Goal: Transaction & Acquisition: Purchase product/service

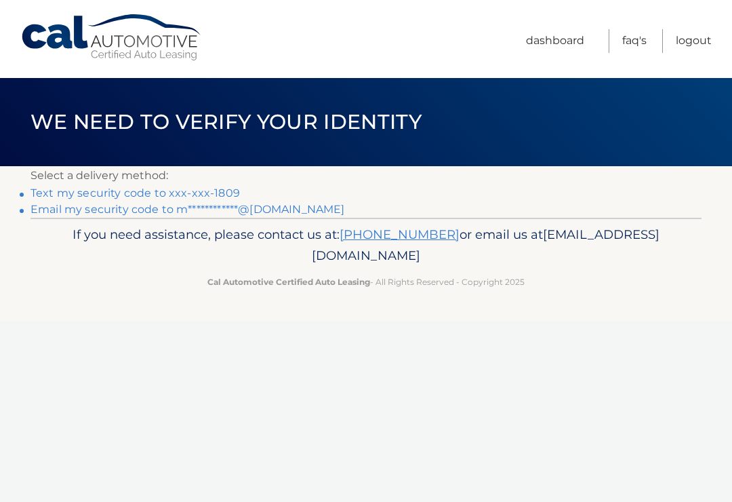
click at [222, 190] on link "Text my security code to xxx-xxx-1809" at bounding box center [135, 192] width 209 height 13
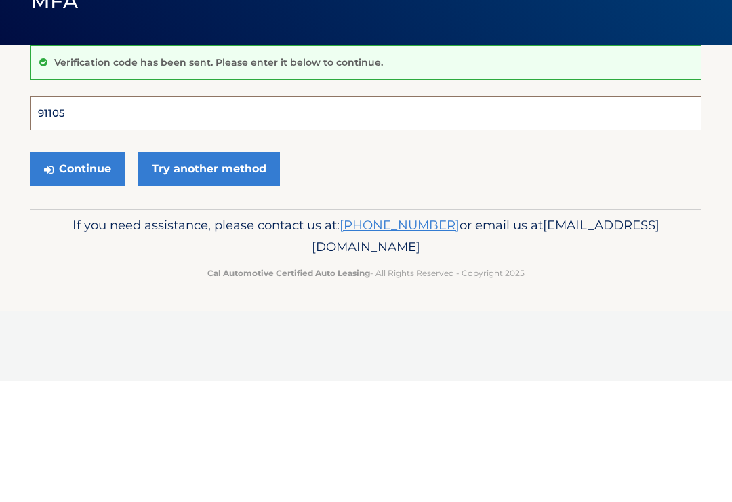
type input "911050"
click at [77, 272] on button "Continue" at bounding box center [78, 289] width 94 height 34
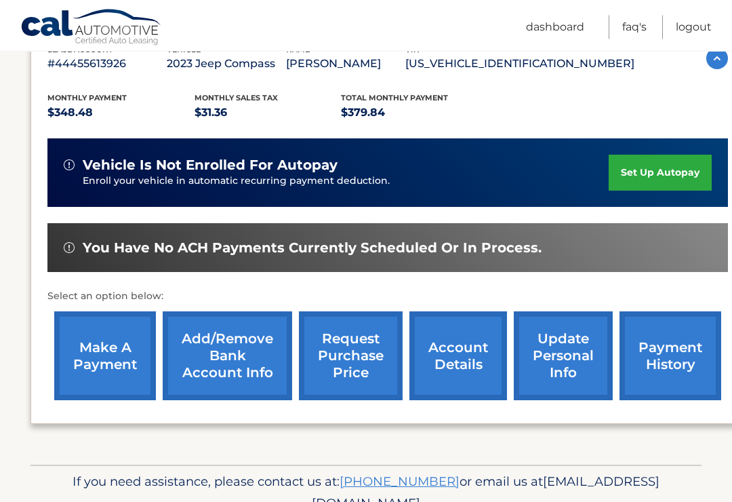
scroll to position [254, 0]
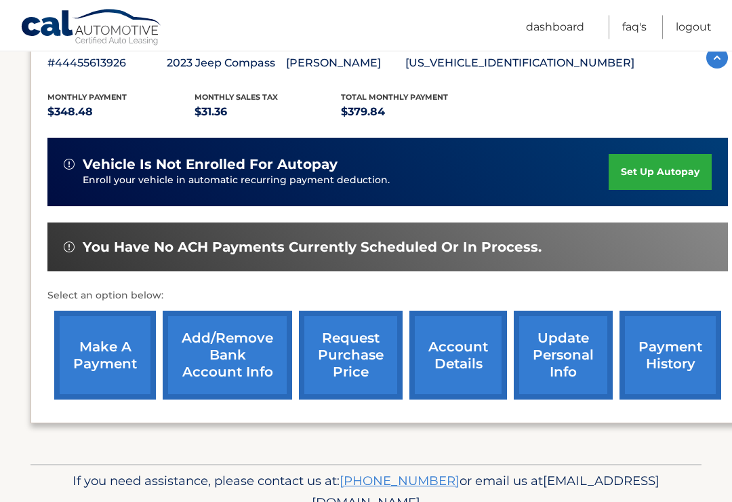
click at [111, 348] on link "make a payment" at bounding box center [105, 355] width 102 height 89
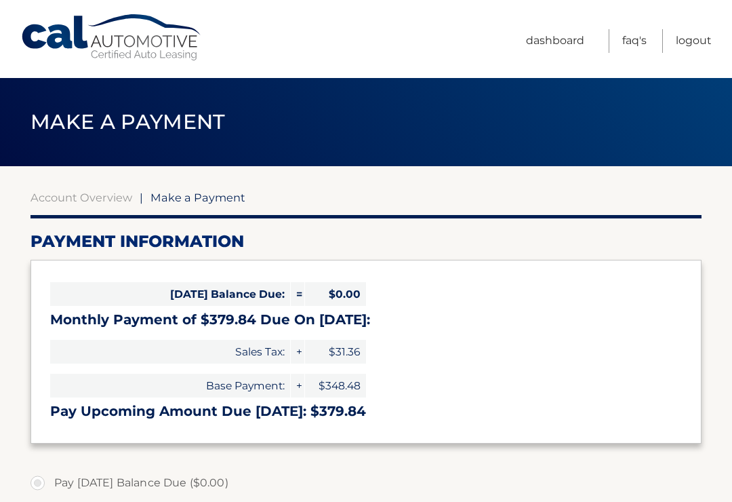
select select "YWEwYmVjZjYtYzI0Mi00MzBkLThhNWItOTJlYTYzODRkZTdk"
click at [207, 193] on span "Make a Payment" at bounding box center [197, 197] width 95 height 14
click at [211, 197] on span "Make a Payment" at bounding box center [197, 197] width 95 height 14
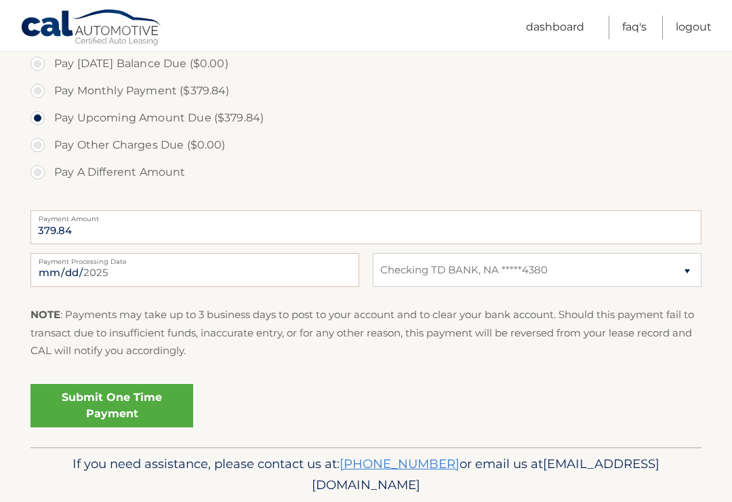
scroll to position [427, 0]
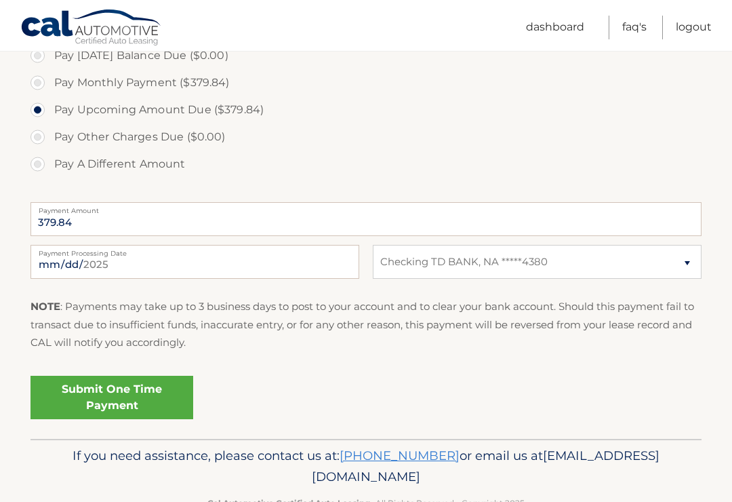
click at [126, 392] on link "Submit One Time Payment" at bounding box center [112, 397] width 163 height 43
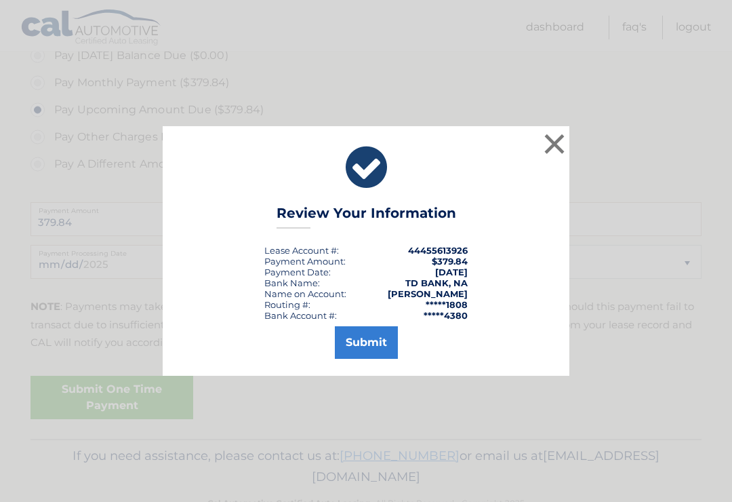
click at [366, 351] on button "Submit" at bounding box center [366, 342] width 63 height 33
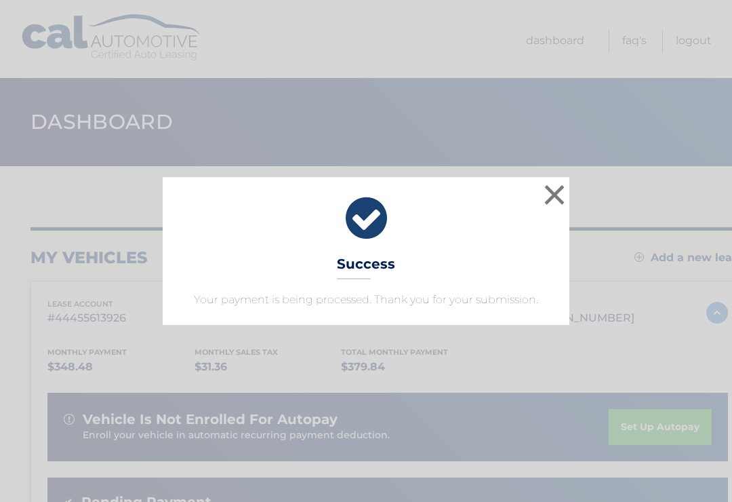
click at [558, 190] on button "×" at bounding box center [554, 194] width 27 height 27
